Goal: Transaction & Acquisition: Obtain resource

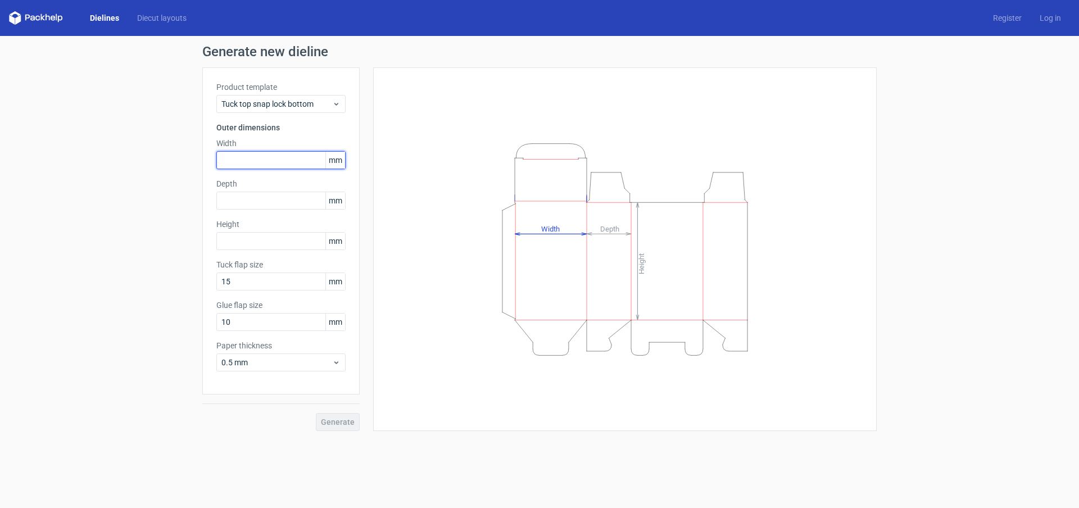
click at [307, 158] on input "text" at bounding box center [280, 160] width 129 height 18
click at [323, 99] on span "Tuck top snap lock bottom" at bounding box center [276, 103] width 111 height 11
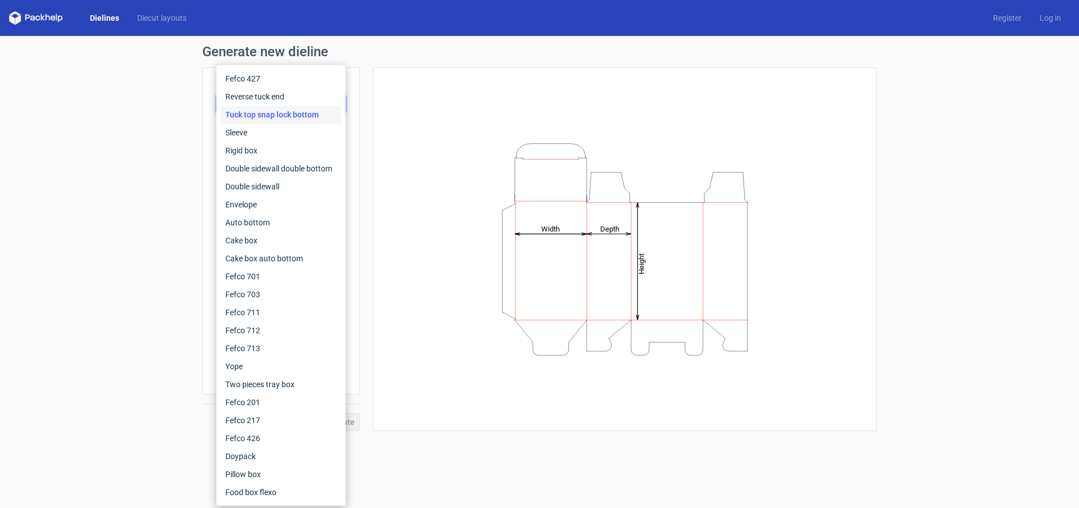
click at [153, 133] on div "Generate new dieline Product template Tuck top snap lock bottom Outer dimension…" at bounding box center [539, 238] width 1079 height 404
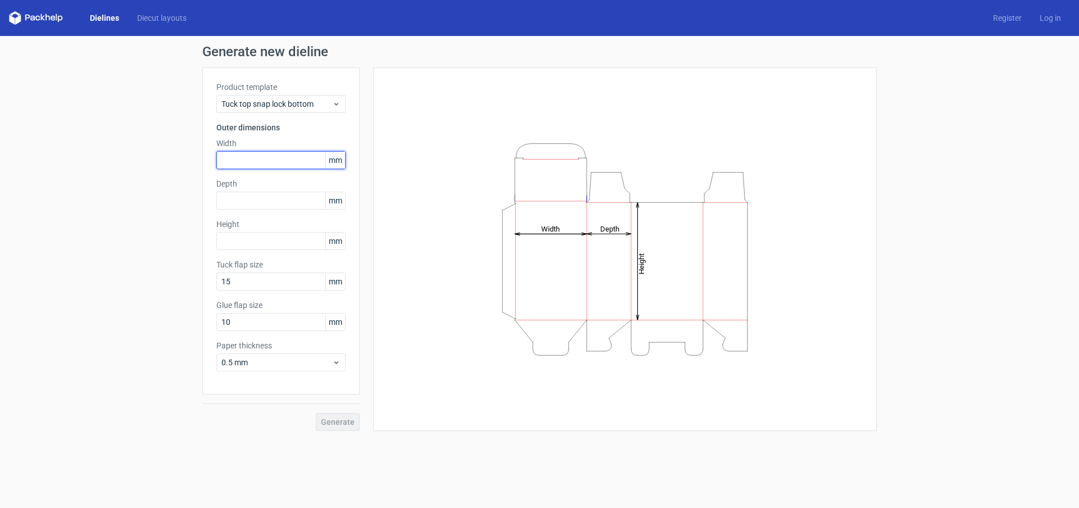
click at [264, 165] on input "text" at bounding box center [280, 160] width 129 height 18
type input "35"
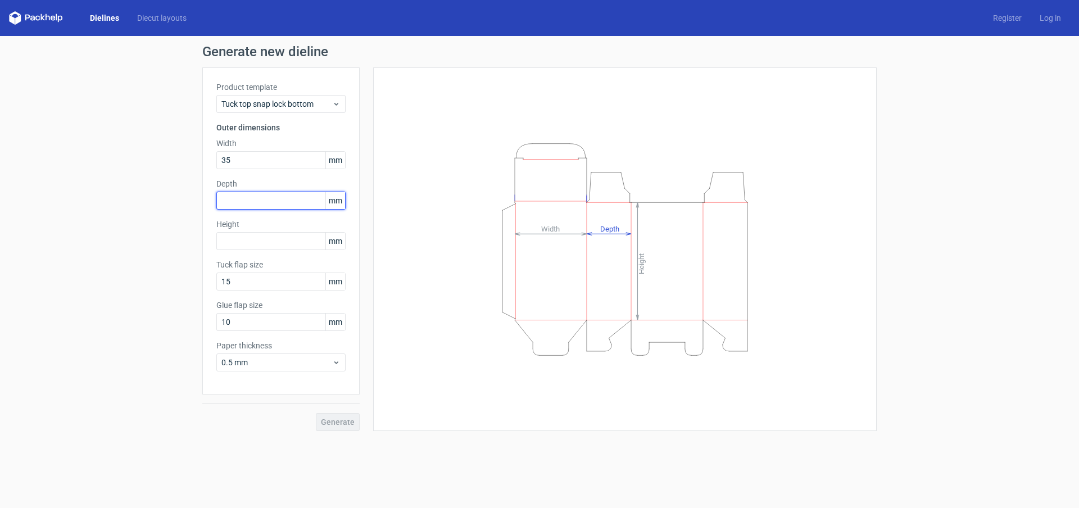
click at [277, 198] on input "text" at bounding box center [280, 201] width 129 height 18
type input "25"
click at [280, 243] on input "text" at bounding box center [280, 241] width 129 height 18
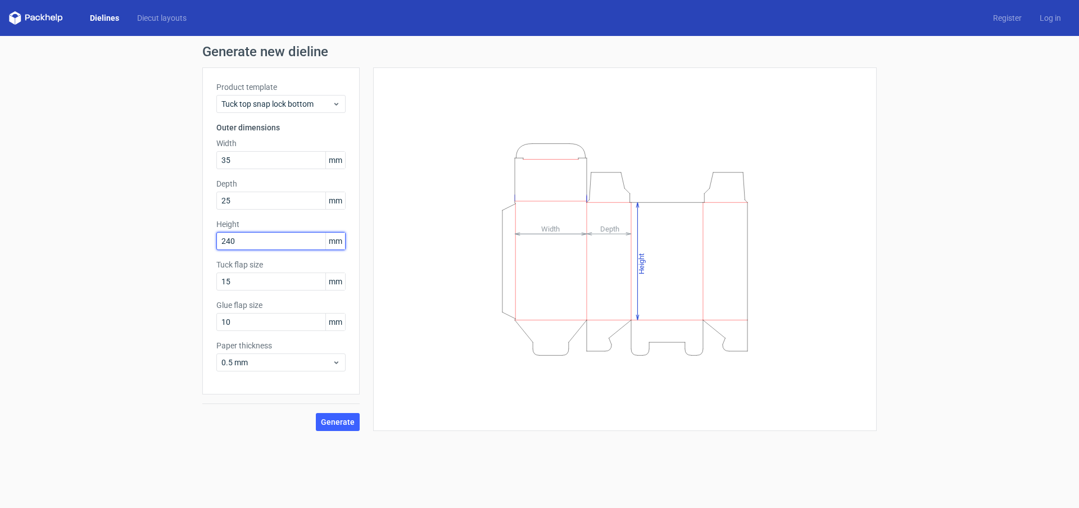
type input "240"
click at [170, 311] on div "Generate new dieline Product template Tuck top snap lock bottom Outer dimension…" at bounding box center [539, 238] width 1079 height 404
click at [339, 420] on span "Generate" at bounding box center [338, 422] width 34 height 8
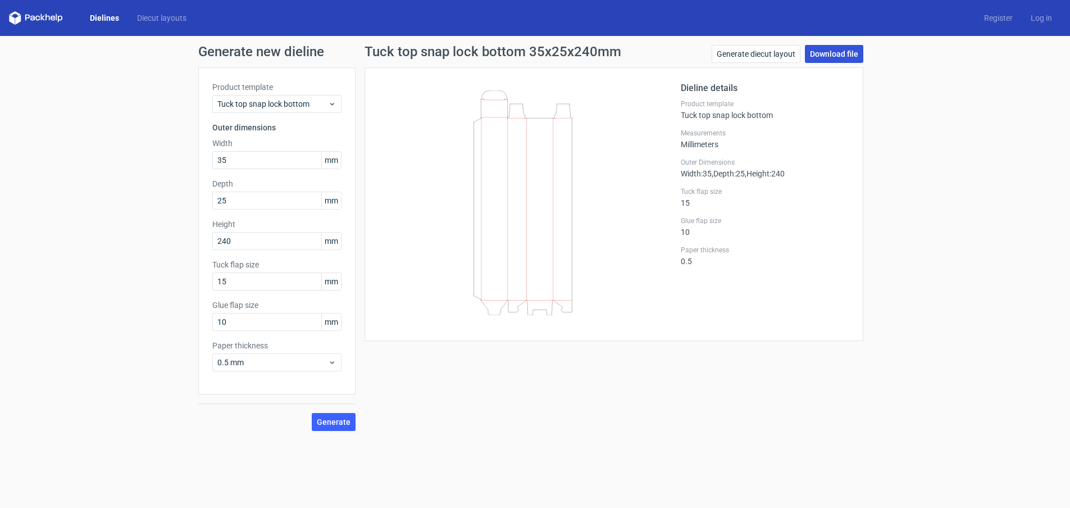
click at [841, 56] on link "Download file" at bounding box center [834, 54] width 58 height 18
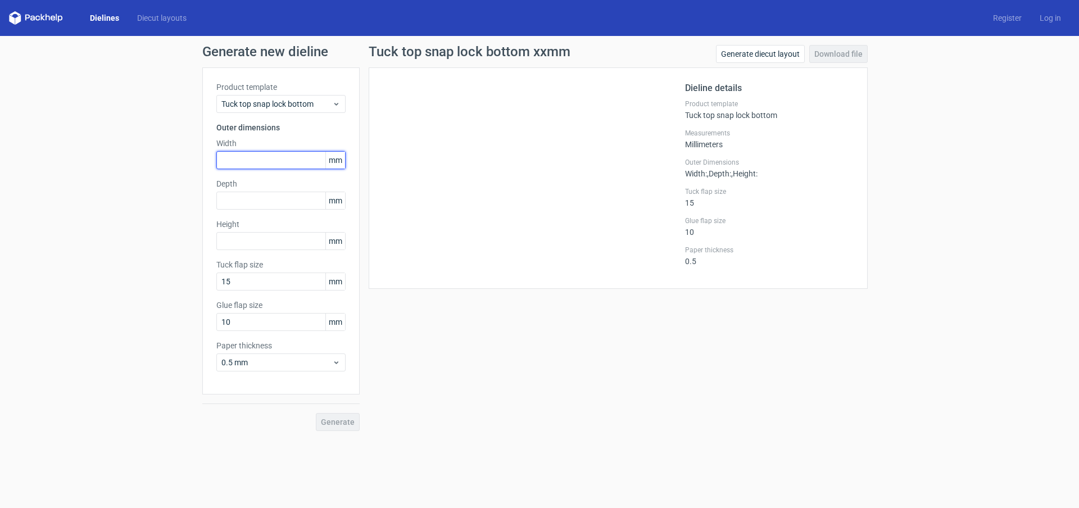
click at [250, 165] on input "text" at bounding box center [280, 160] width 129 height 18
click at [246, 247] on input "text" at bounding box center [280, 241] width 129 height 18
type input "240"
click at [241, 202] on input "text" at bounding box center [280, 201] width 129 height 18
type input "35"
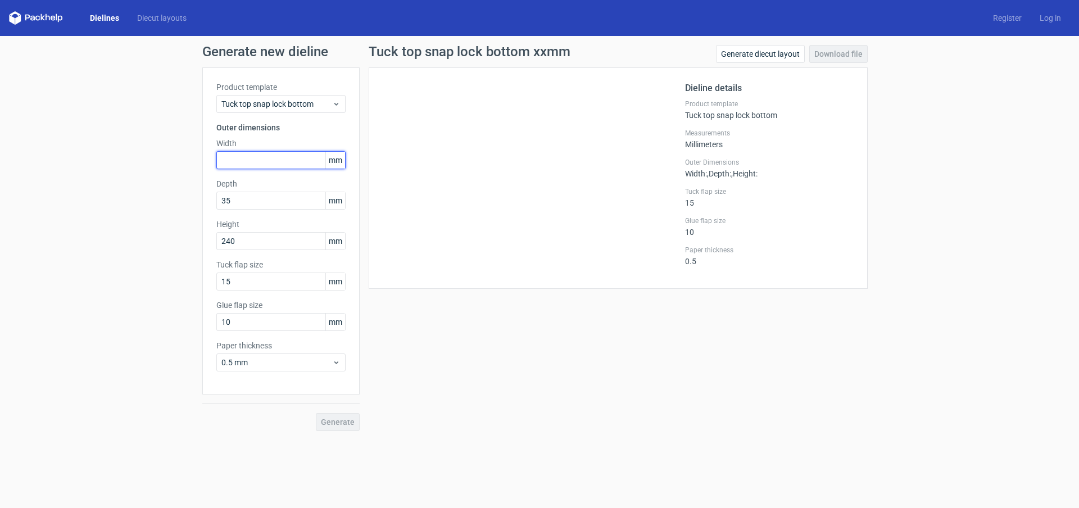
click at [241, 153] on input "text" at bounding box center [280, 160] width 129 height 18
click at [338, 424] on span "Generate" at bounding box center [338, 422] width 34 height 8
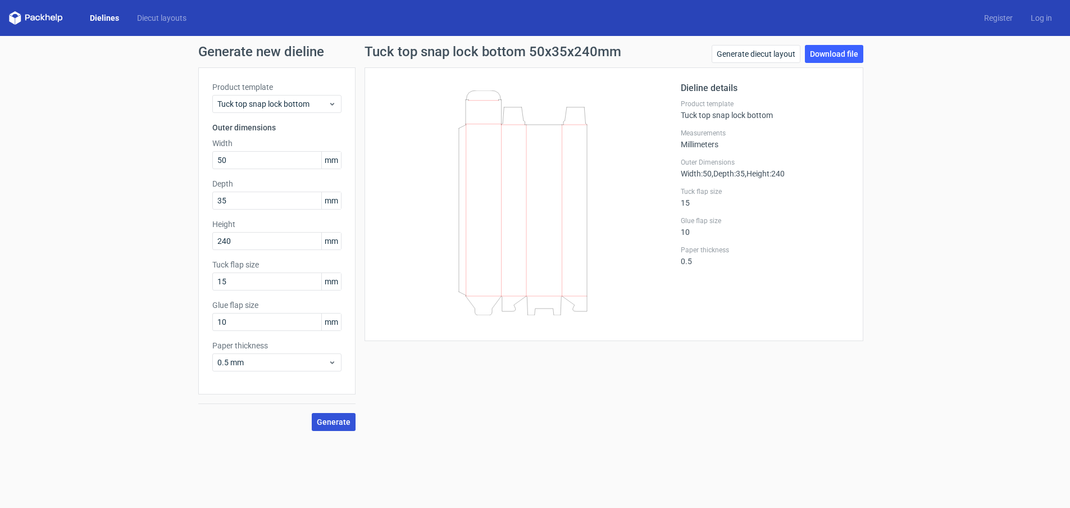
click at [339, 422] on span "Generate" at bounding box center [334, 422] width 34 height 8
click at [247, 162] on input "50" at bounding box center [276, 160] width 129 height 18
click at [403, 443] on form "Generate new dieline Product template Tuck top snap lock bottom Outer dimension…" at bounding box center [535, 272] width 1070 height 472
click at [332, 420] on span "Generate" at bounding box center [334, 422] width 34 height 8
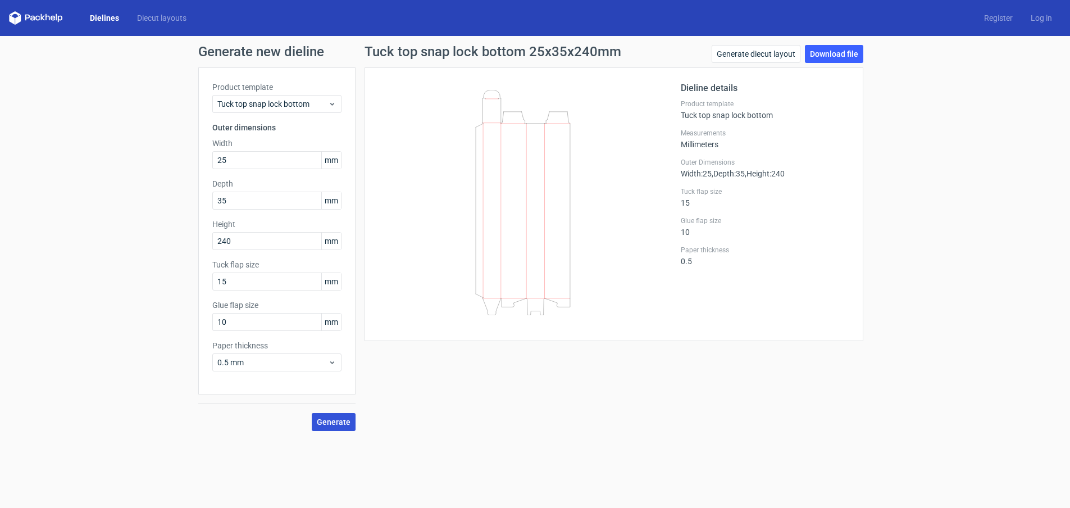
click at [347, 425] on span "Generate" at bounding box center [334, 422] width 34 height 8
click at [841, 54] on link "Download file" at bounding box center [834, 54] width 58 height 18
click at [257, 160] on input "25" at bounding box center [276, 160] width 129 height 18
type input "50"
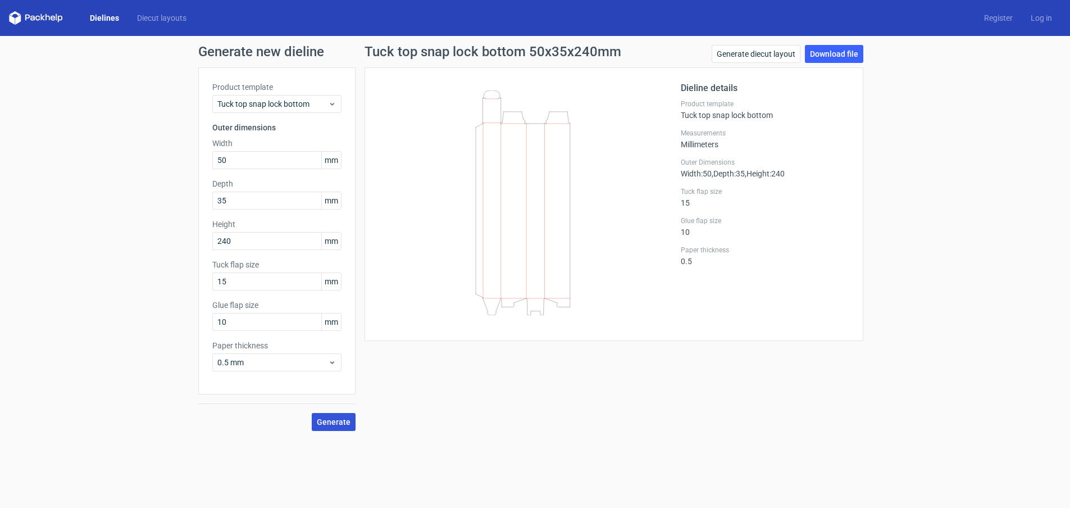
click at [342, 425] on span "Generate" at bounding box center [334, 422] width 34 height 8
click at [847, 55] on link "Download file" at bounding box center [834, 54] width 58 height 18
click at [974, 251] on div "Generate new dieline Product template Tuck top snap lock bottom Outer dimension…" at bounding box center [535, 238] width 1070 height 404
